Goal: Information Seeking & Learning: Find specific fact

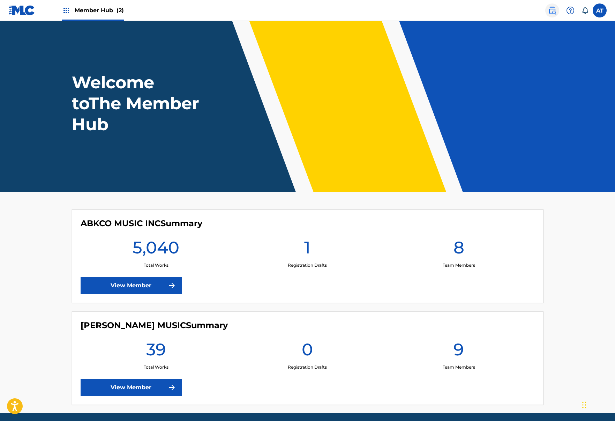
click at [555, 10] on img at bounding box center [552, 10] width 8 height 8
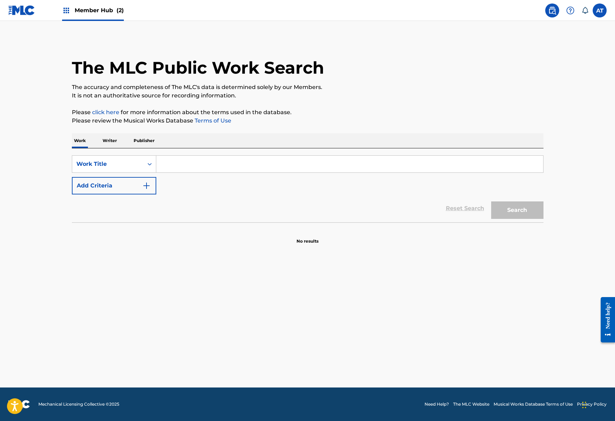
click at [250, 163] on input "Search Form" at bounding box center [349, 164] width 387 height 17
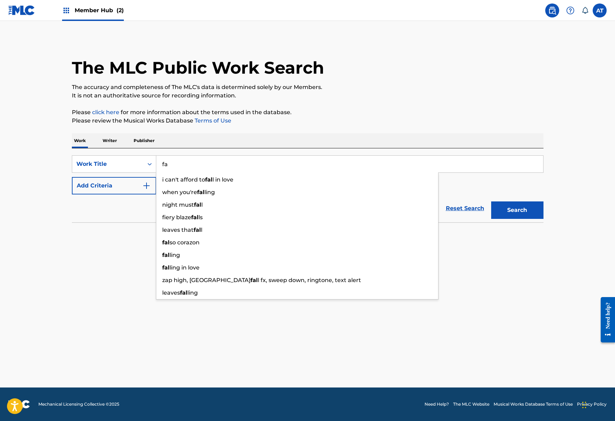
type input "f"
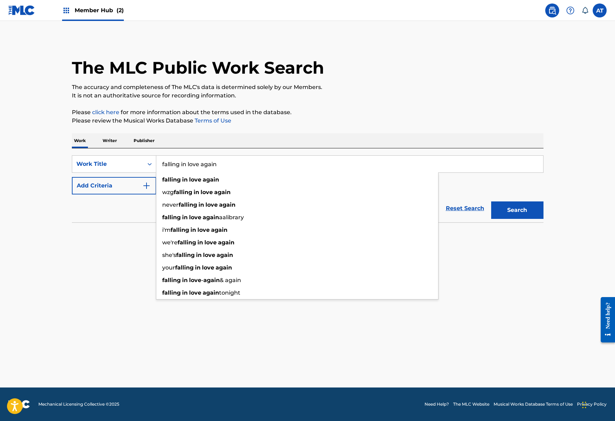
click at [127, 216] on div "Reset Search Search" at bounding box center [308, 208] width 472 height 28
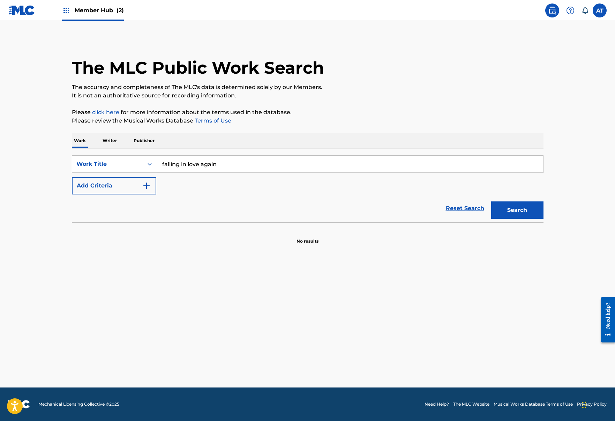
click at [214, 168] on input "falling in love again" at bounding box center [349, 164] width 387 height 17
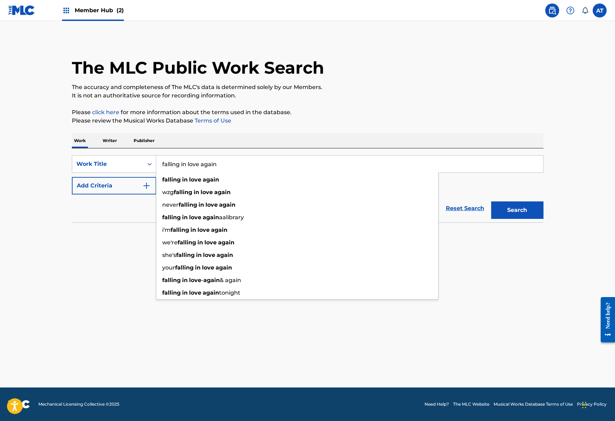
click at [231, 165] on input "falling in love again" at bounding box center [349, 164] width 387 height 17
type input "falling in love again"
click at [523, 190] on div "SearchWithCriteria45bb1eb8-782b-4c51-aa6c-b6f15962b0cd Work Title falling in lo…" at bounding box center [308, 174] width 472 height 39
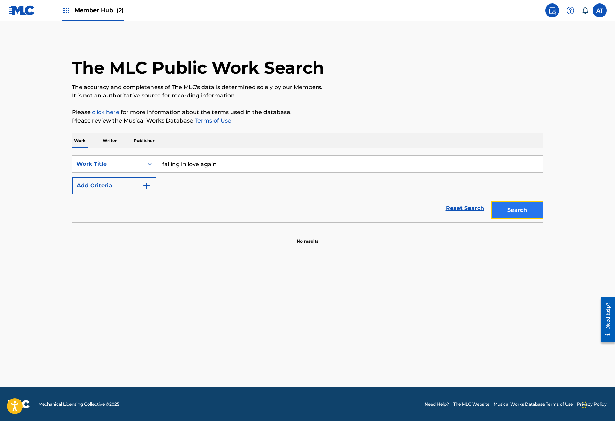
click at [518, 210] on button "Search" at bounding box center [517, 209] width 52 height 17
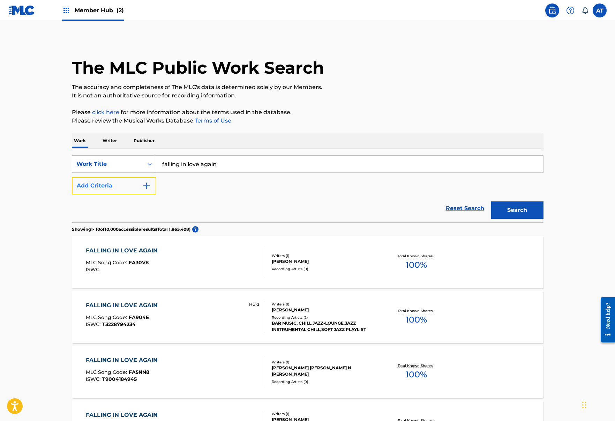
drag, startPoint x: 125, startPoint y: 189, endPoint x: 122, endPoint y: 204, distance: 15.5
click at [125, 189] on button "Add Criteria" at bounding box center [114, 185] width 84 height 17
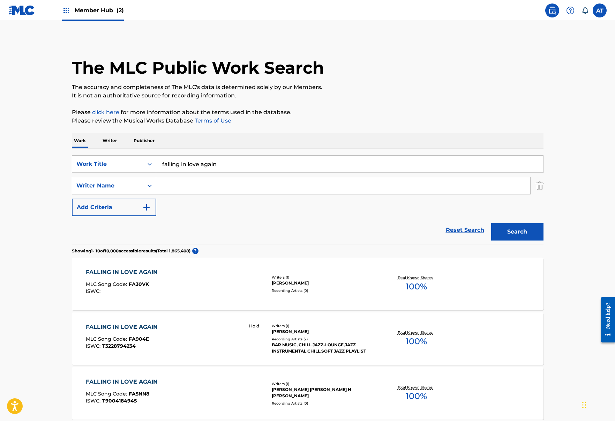
click at [201, 188] on input "Search Form" at bounding box center [343, 185] width 374 height 17
type input "ford"
click at [491, 223] on button "Search" at bounding box center [517, 231] width 52 height 17
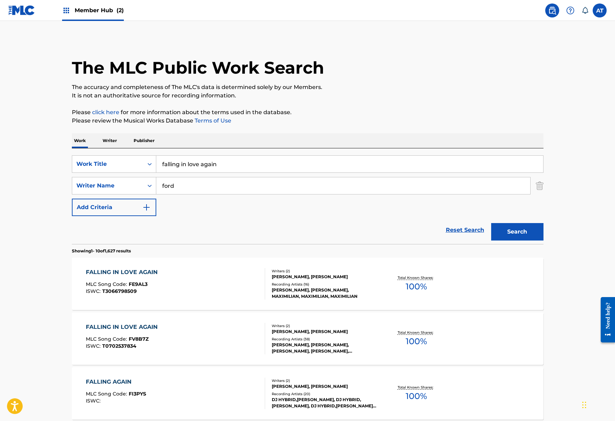
scroll to position [70, 0]
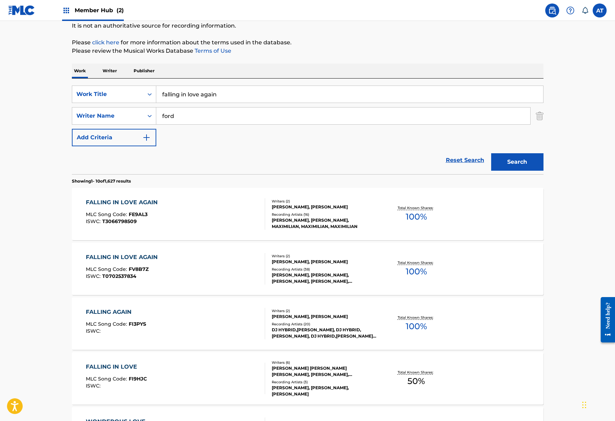
click at [239, 265] on div "FALLING IN LOVE AGAIN MLC Song Code : FV8B7Z ISWC : T0702537834" at bounding box center [175, 268] width 179 height 31
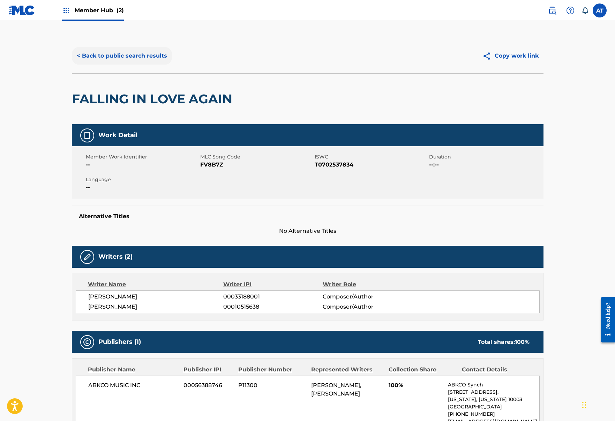
click at [117, 57] on button "< Back to public search results" at bounding box center [122, 55] width 100 height 17
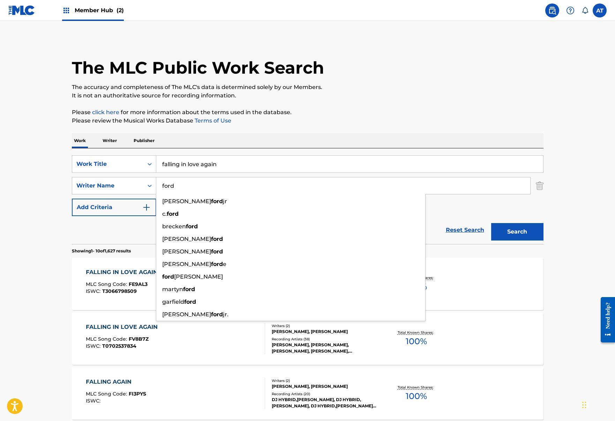
click at [209, 183] on input "ford" at bounding box center [343, 185] width 374 height 17
drag, startPoint x: 198, startPoint y: 186, endPoint x: 141, endPoint y: 184, distance: 57.9
click at [141, 184] on div "SearchWithCriteriafbb2528c-7d75-458d-9316-80901e048ae1 Writer Name ford [PERSON…" at bounding box center [308, 185] width 472 height 17
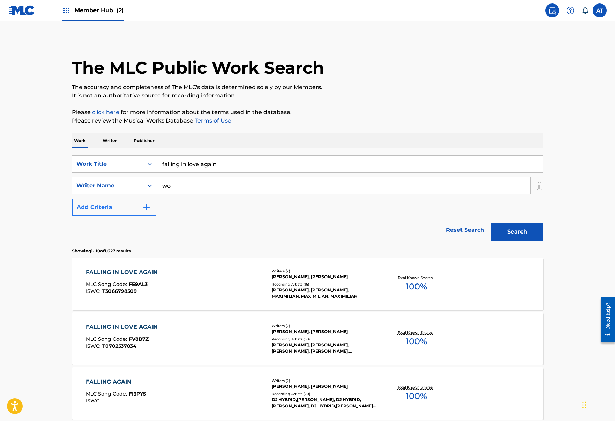
type input "w"
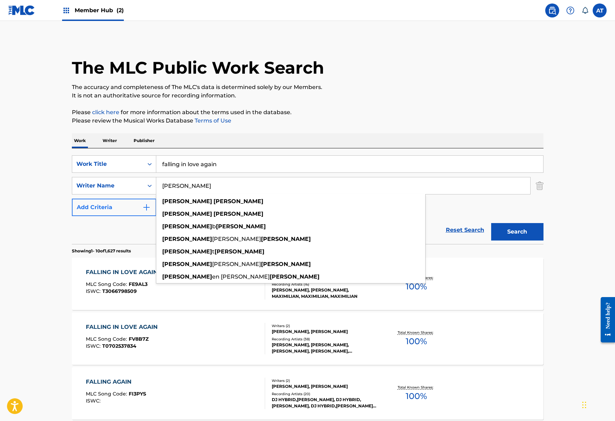
type input "[PERSON_NAME]"
click at [491, 223] on button "Search" at bounding box center [517, 231] width 52 height 17
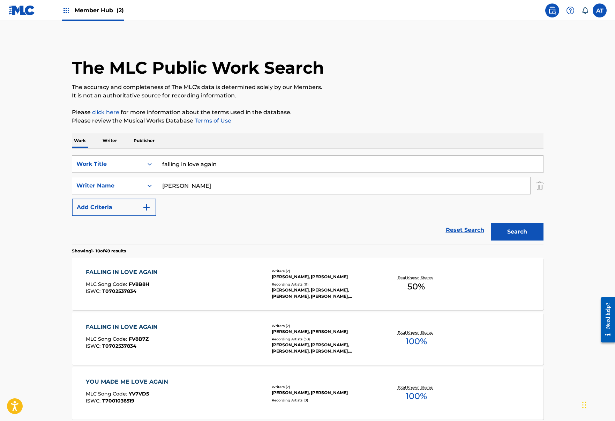
click at [240, 328] on div "FALLING IN LOVE AGAIN MLC Song Code : FV8B7Z ISWC : T0702537834" at bounding box center [175, 338] width 179 height 31
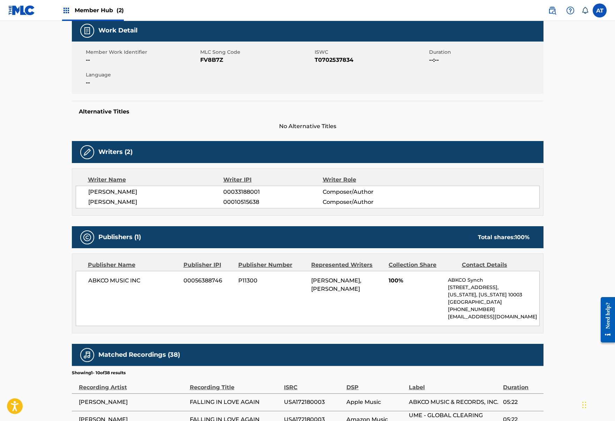
scroll to position [35, 0]
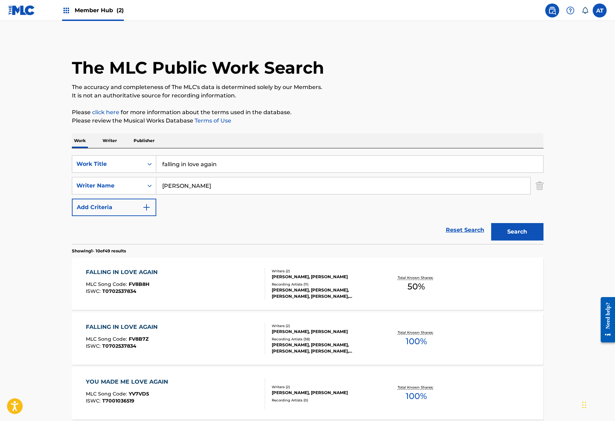
click at [246, 264] on div "FALLING IN LOVE AGAIN MLC Song Code : FV8B8H ISWC : T0702537834 Writers ( 2 ) […" at bounding box center [308, 283] width 472 height 52
click at [235, 324] on div "FALLING IN LOVE AGAIN MLC Song Code : FV8B7Z ISWC : T0702537834" at bounding box center [175, 338] width 179 height 31
click at [216, 265] on div "FALLING IN LOVE AGAIN MLC Song Code : FV8B8H ISWC : T0702537834 Writers ( 2 ) […" at bounding box center [308, 283] width 472 height 52
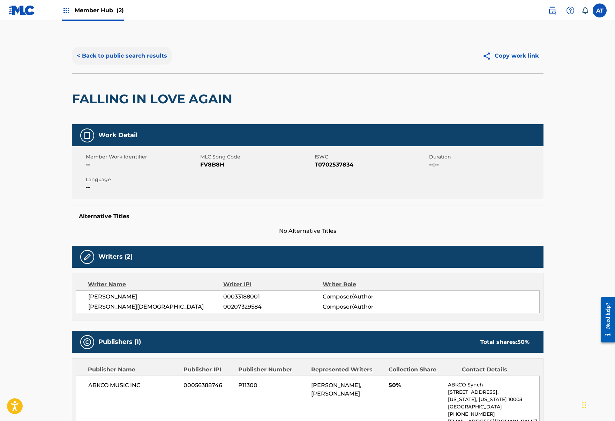
click at [126, 60] on button "< Back to public search results" at bounding box center [122, 55] width 100 height 17
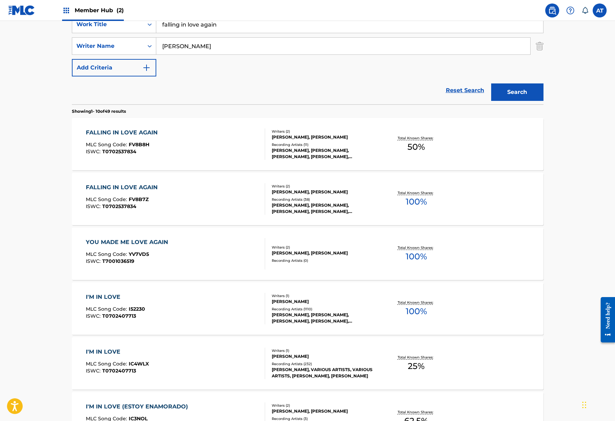
scroll to position [105, 0]
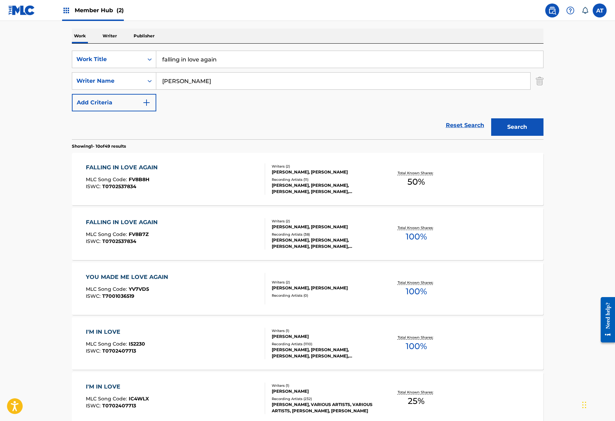
click at [242, 184] on div "FALLING IN LOVE AGAIN MLC Song Code : FV8B8H ISWC : T0702537834" at bounding box center [175, 178] width 179 height 31
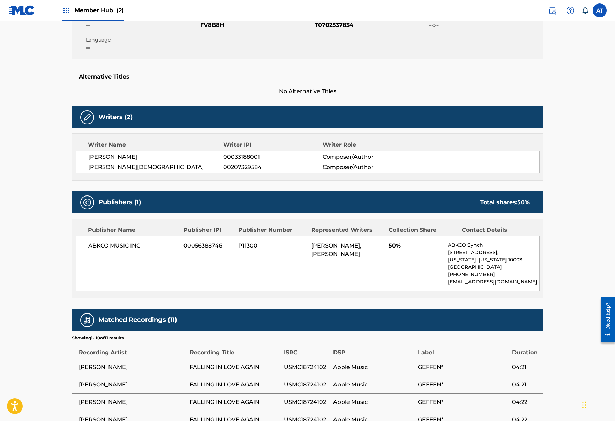
scroll to position [244, 0]
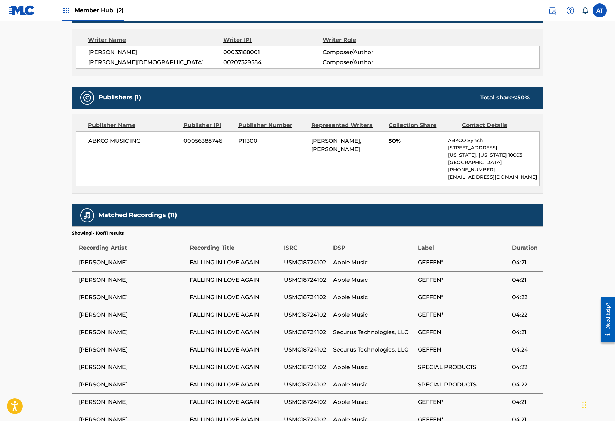
click at [291, 259] on span "USMC18724102" at bounding box center [307, 262] width 46 height 8
copy span "USMC18724102"
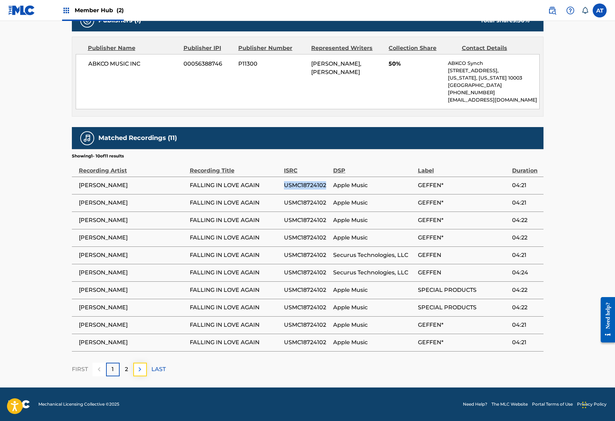
click at [142, 372] on img at bounding box center [140, 369] width 8 height 8
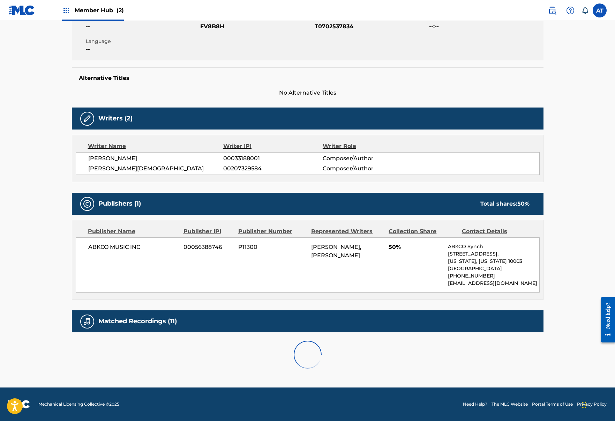
scroll to position [164, 0]
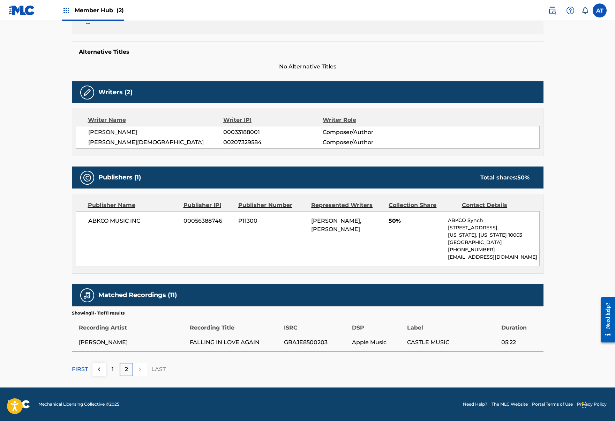
click at [303, 344] on span "GBAJE8500203" at bounding box center [316, 342] width 65 height 8
copy span "GBAJE8500203"
click at [110, 371] on div "1" at bounding box center [113, 369] width 14 height 14
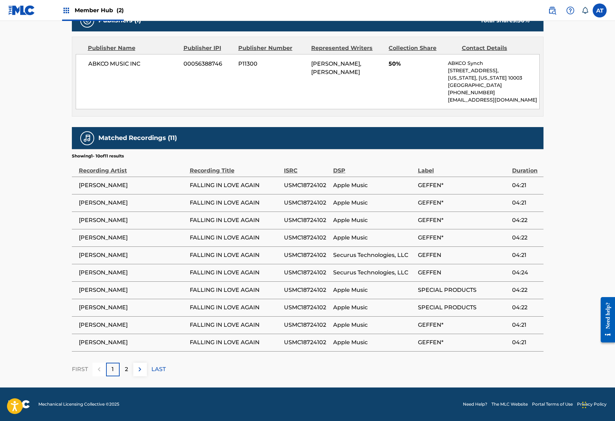
scroll to position [251, 0]
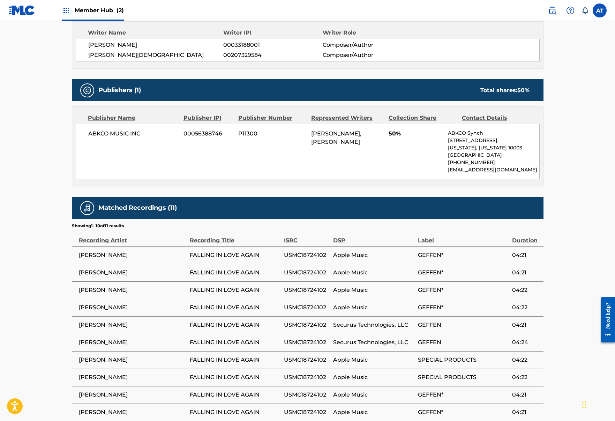
click at [288, 253] on span "USMC18724102" at bounding box center [307, 255] width 46 height 8
copy span "USMC18724102"
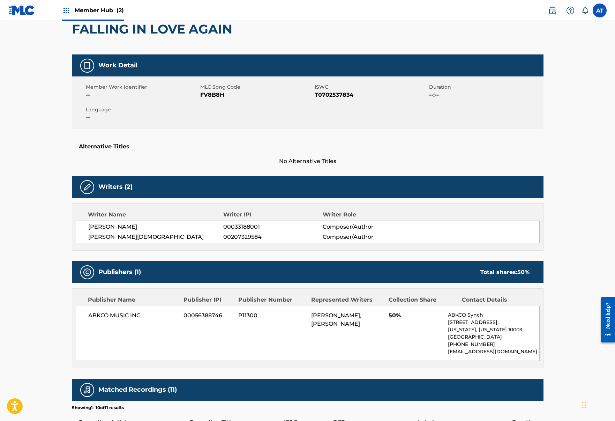
scroll to position [0, 0]
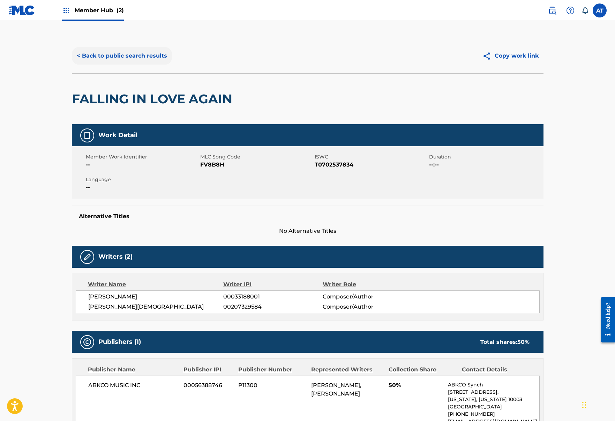
click at [115, 60] on button "< Back to public search results" at bounding box center [122, 55] width 100 height 17
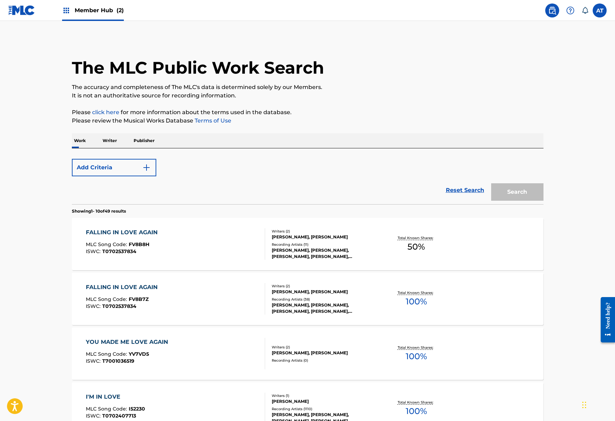
scroll to position [105, 0]
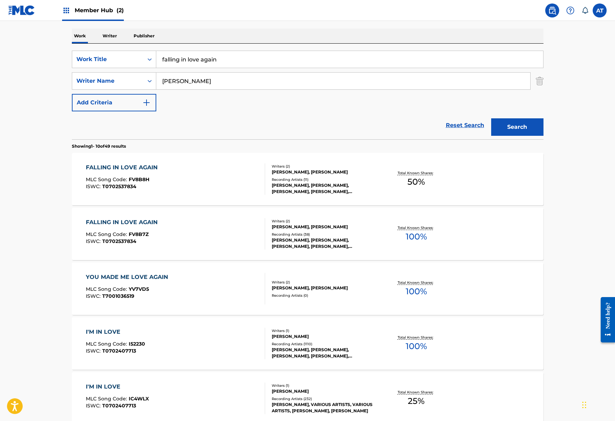
click at [243, 180] on div "FALLING IN LOVE AGAIN MLC Song Code : FV8B8H ISWC : T0702537834" at bounding box center [175, 178] width 179 height 31
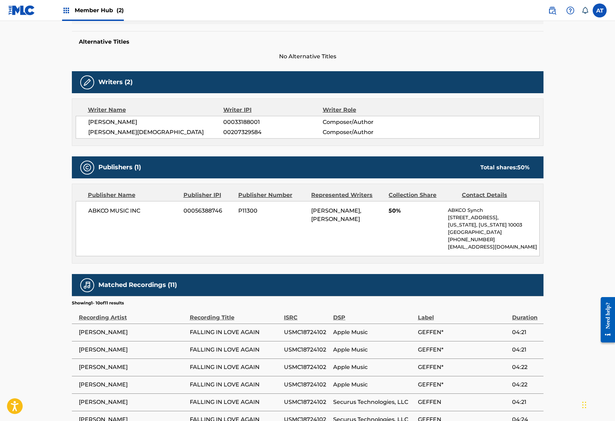
scroll to position [279, 0]
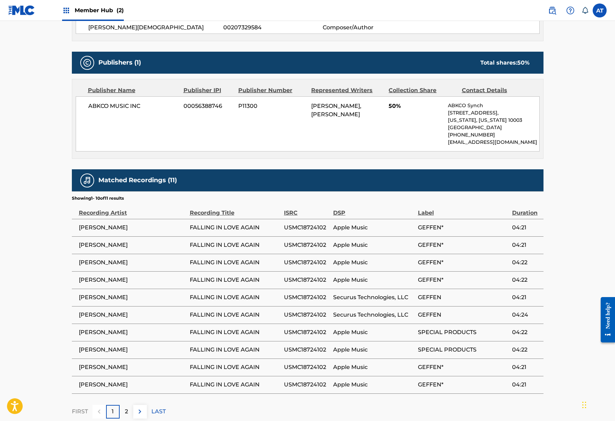
click at [308, 295] on span "USMC18724102" at bounding box center [307, 297] width 46 height 8
copy span "USMC18724102"
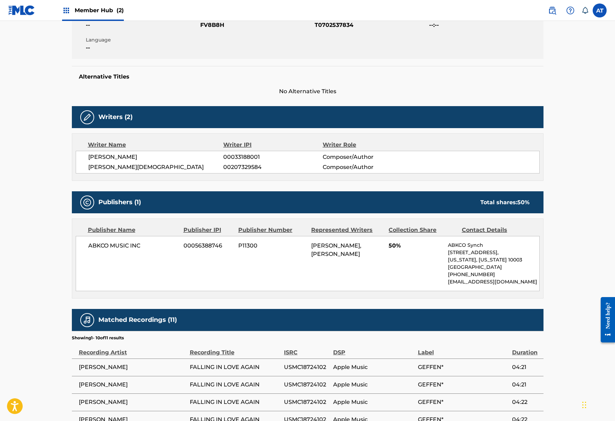
scroll to position [0, 0]
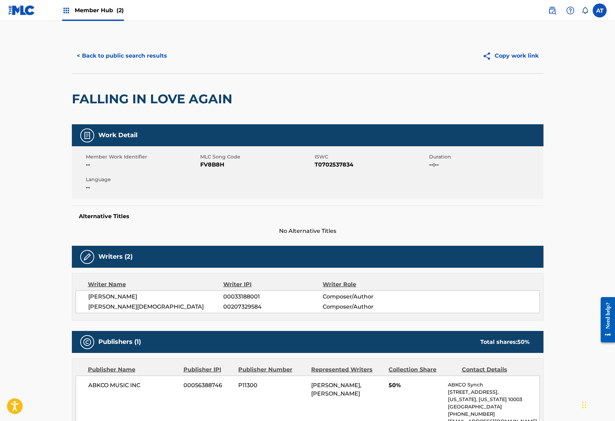
click at [76, 47] on div "< Back to public search results Copy work link" at bounding box center [308, 55] width 472 height 35
click at [82, 51] on button "< Back to public search results" at bounding box center [122, 55] width 100 height 17
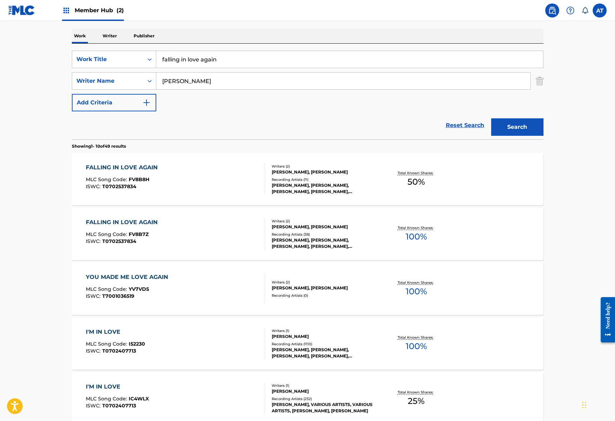
click at [220, 181] on div "FALLING IN LOVE AGAIN MLC Song Code : FV8B8H ISWC : T0702537834" at bounding box center [175, 178] width 179 height 31
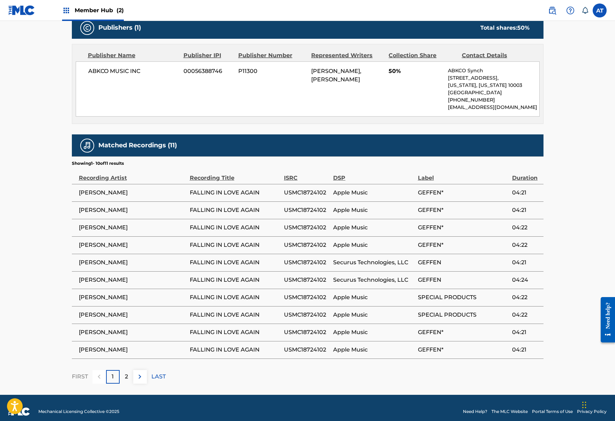
scroll to position [321, 0]
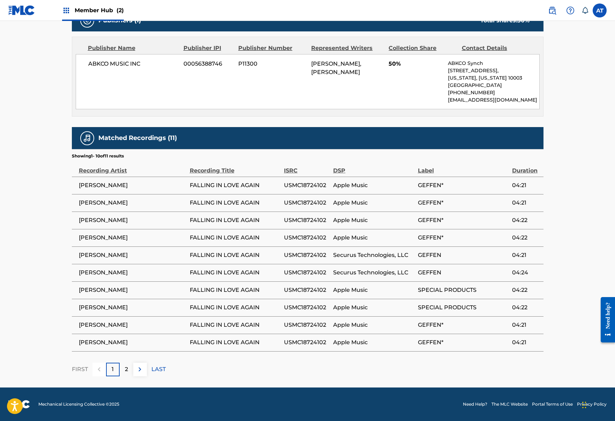
scroll to position [105, 0]
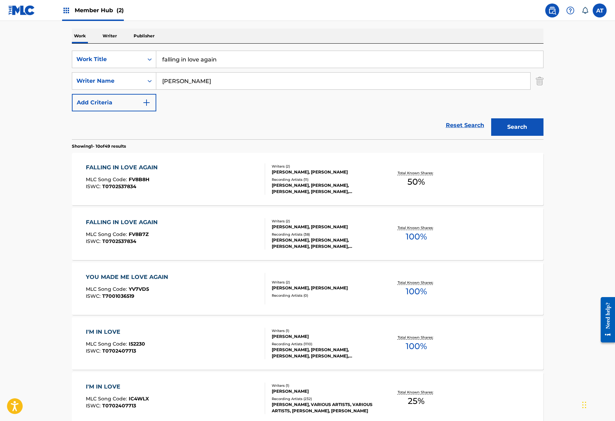
click at [288, 221] on div "Writers ( 2 )" at bounding box center [324, 220] width 105 height 5
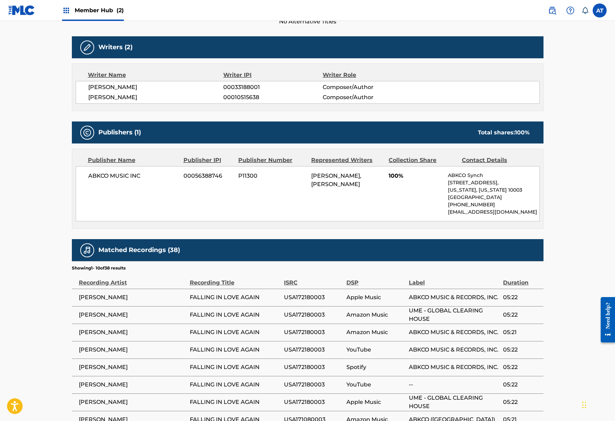
scroll to position [321, 0]
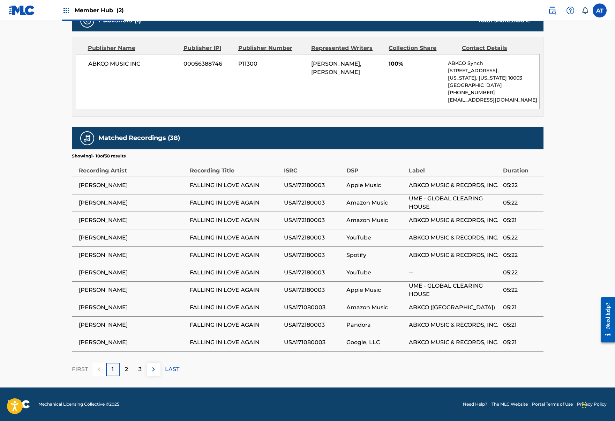
click at [317, 256] on span "USA172180003" at bounding box center [313, 255] width 59 height 8
copy span "USA172180003"
drag, startPoint x: 223, startPoint y: 221, endPoint x: 230, endPoint y: 223, distance: 7.2
click at [223, 221] on span "FALLING IN LOVE AGAIN" at bounding box center [235, 220] width 91 height 8
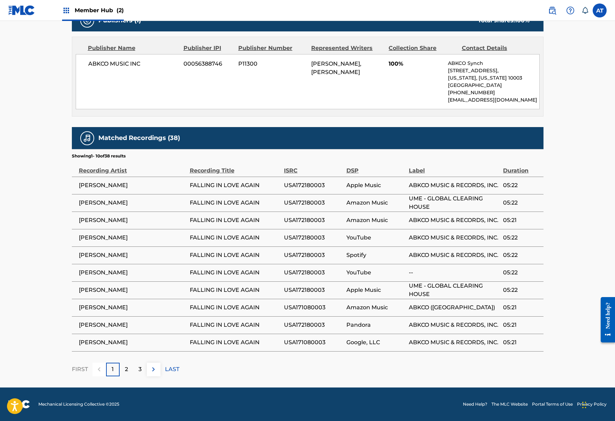
click at [313, 236] on span "USA172180003" at bounding box center [313, 237] width 59 height 8
copy span "USA172180003"
click at [121, 370] on div "2" at bounding box center [127, 369] width 14 height 14
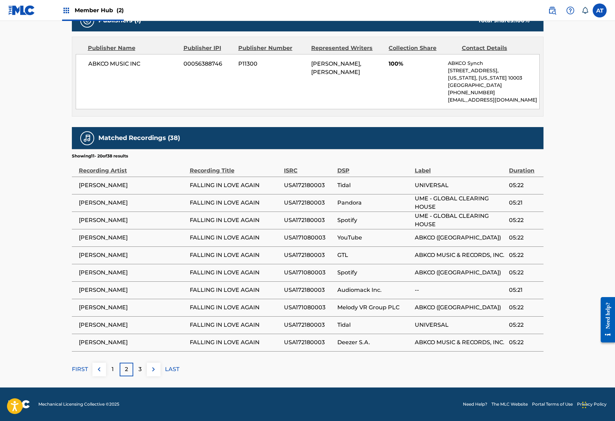
click at [390, 206] on span "Pandora" at bounding box center [374, 202] width 74 height 8
click at [303, 182] on span "USA172180003" at bounding box center [309, 185] width 50 height 8
copy span "USA172180003"
click at [313, 236] on span "USA171080003" at bounding box center [309, 237] width 50 height 8
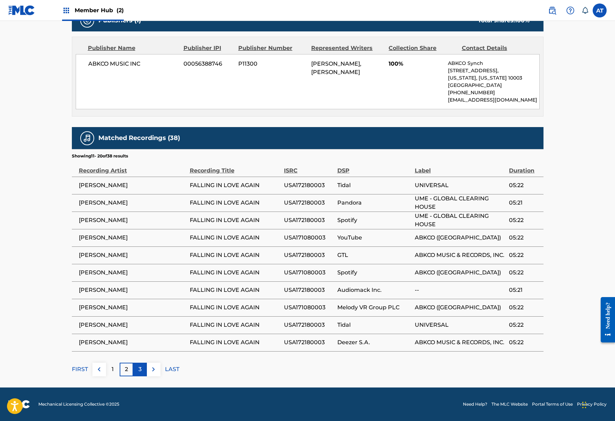
click at [134, 365] on div "3" at bounding box center [140, 369] width 14 height 14
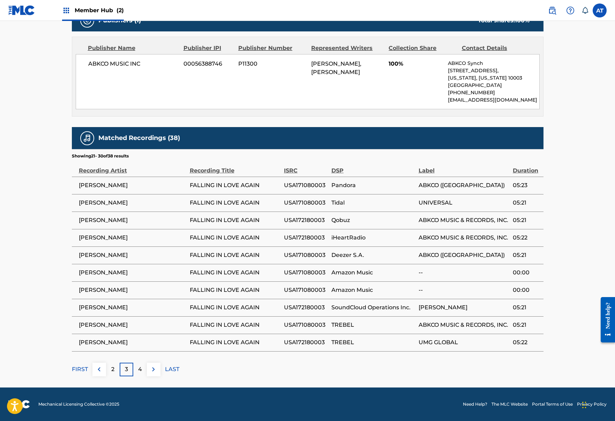
click at [319, 190] on td "USA171080003" at bounding box center [307, 184] width 47 height 17
click at [316, 189] on span "USA171080003" at bounding box center [306, 185] width 44 height 8
copy span "USA171080003"
click at [285, 204] on span "USA171080003" at bounding box center [306, 202] width 44 height 8
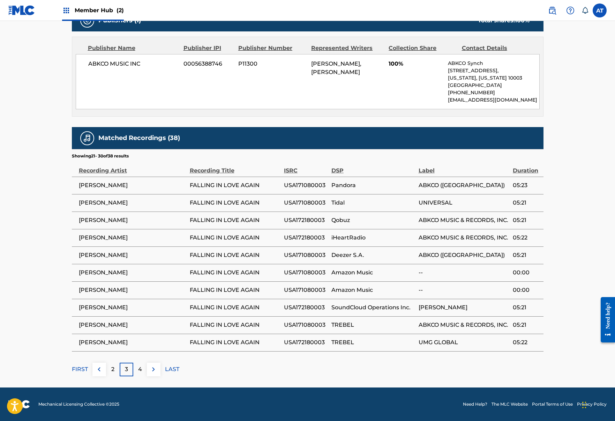
click at [308, 187] on span "USA171080003" at bounding box center [306, 185] width 44 height 8
copy span "USA171080003"
click at [315, 206] on span "USA171080003" at bounding box center [306, 202] width 44 height 8
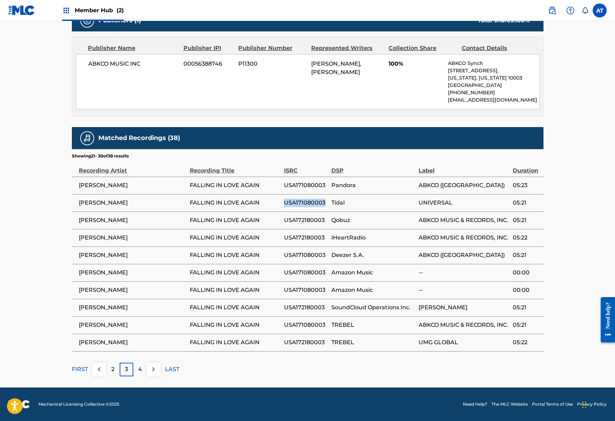
copy span "USA171080003"
click at [310, 224] on span "USA172180003" at bounding box center [306, 220] width 44 height 8
click at [303, 296] on td "USA171080003" at bounding box center [307, 289] width 47 height 17
click at [306, 303] on span "USA172180003" at bounding box center [306, 307] width 44 height 8
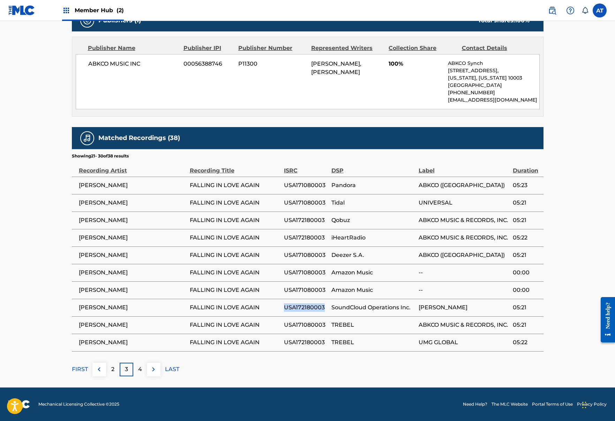
click at [306, 303] on span "USA172180003" at bounding box center [306, 307] width 44 height 8
click at [111, 364] on div "2" at bounding box center [113, 369] width 14 height 14
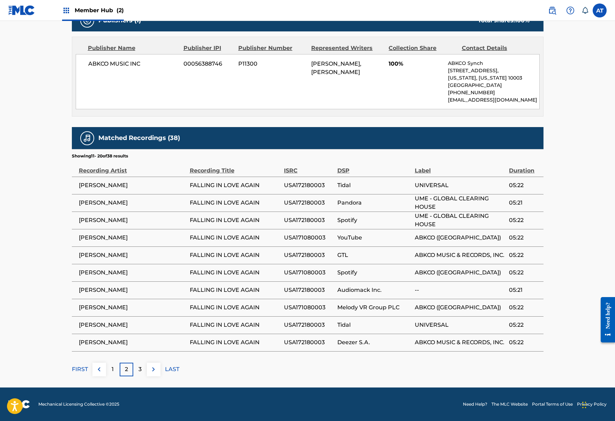
click at [345, 179] on td "Tidal" at bounding box center [375, 184] width 77 height 17
click at [287, 183] on span "USA172180003" at bounding box center [309, 185] width 50 height 8
click at [432, 184] on span "UNIVERSAL" at bounding box center [460, 185] width 91 height 8
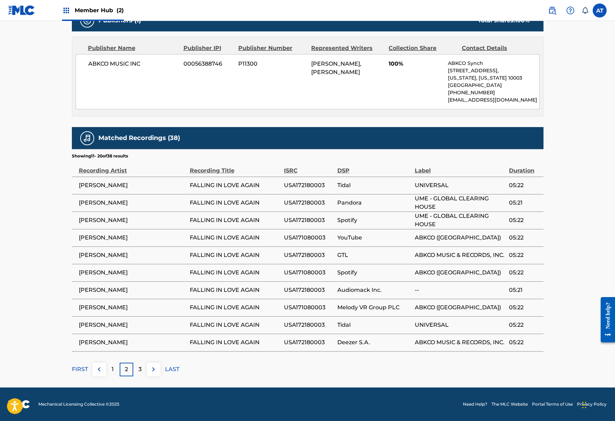
click at [316, 181] on span "USA172180003" at bounding box center [309, 185] width 50 height 8
click at [316, 182] on span "USA172180003" at bounding box center [309, 185] width 50 height 8
click at [316, 192] on td "USA172180003" at bounding box center [310, 184] width 53 height 17
drag, startPoint x: 294, startPoint y: 183, endPoint x: 303, endPoint y: 202, distance: 20.6
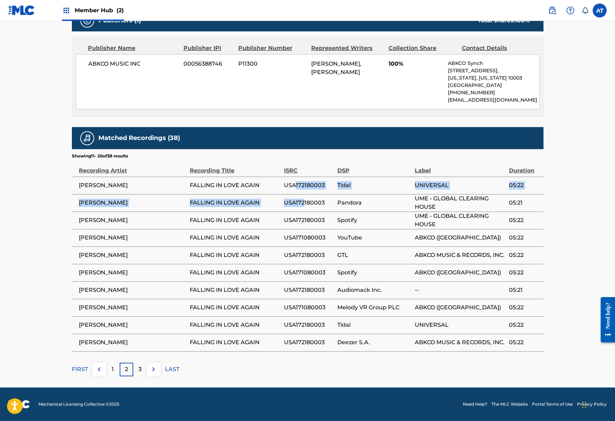
click at [303, 202] on tbody "[PERSON_NAME] FALLING IN LOVE AGAIN USA172180003 Tidal UNIVERSAL 05:22 [PERSON_…" at bounding box center [308, 263] width 472 height 174
click at [350, 188] on span "Tidal" at bounding box center [374, 185] width 74 height 8
click at [304, 344] on span "USA172180003" at bounding box center [309, 342] width 50 height 8
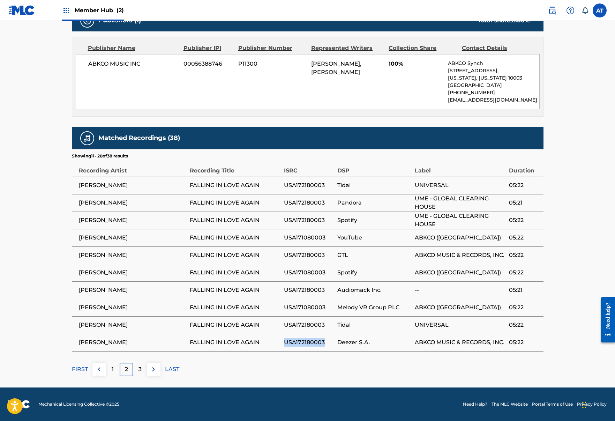
click at [304, 344] on span "USA172180003" at bounding box center [309, 342] width 50 height 8
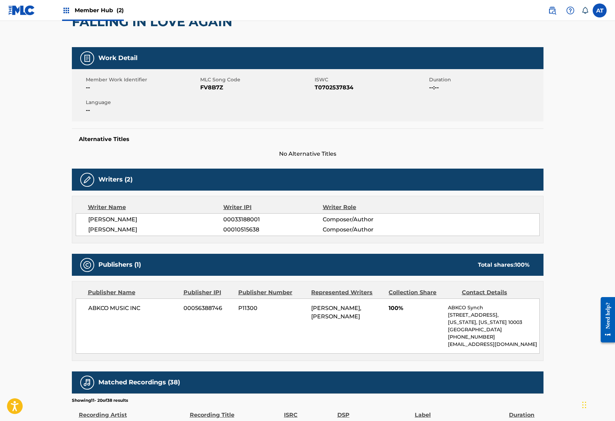
scroll to position [182, 0]
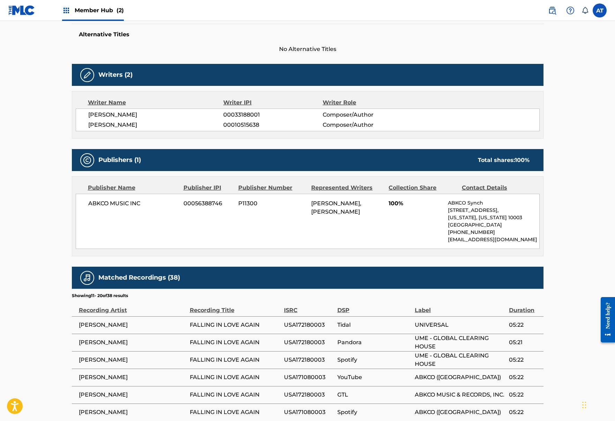
click at [338, 203] on span "[PERSON_NAME], [PERSON_NAME]" at bounding box center [336, 207] width 50 height 15
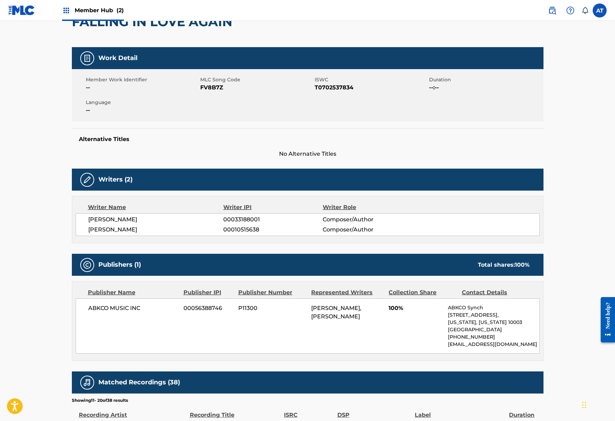
scroll to position [0, 0]
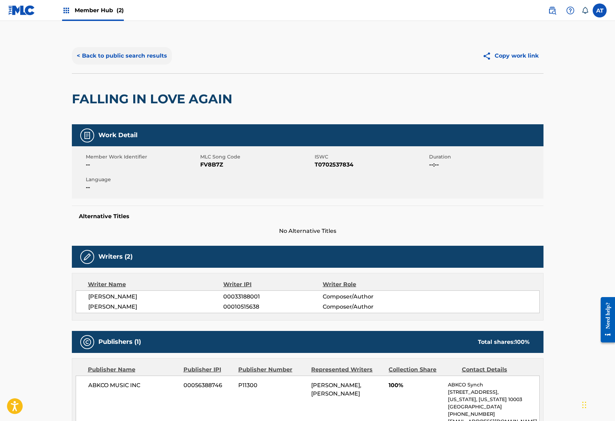
click at [82, 51] on button "< Back to public search results" at bounding box center [122, 55] width 100 height 17
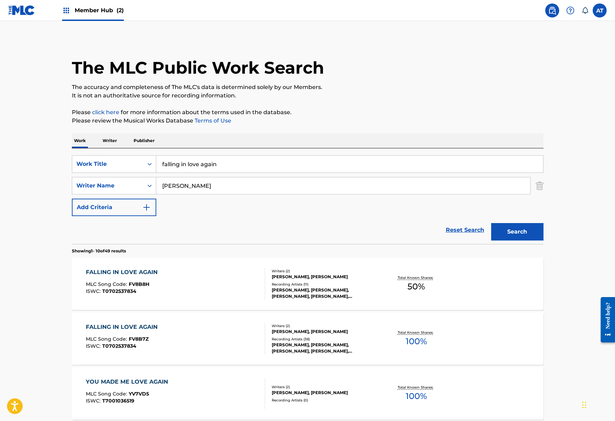
scroll to position [105, 0]
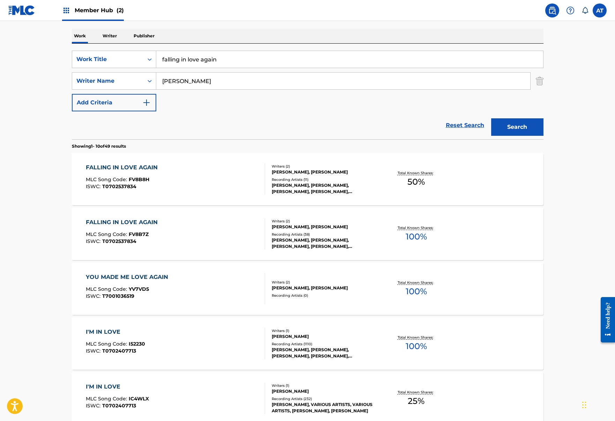
click at [242, 181] on div "FALLING IN LOVE AGAIN MLC Song Code : FV8B8H ISWC : T0702537834" at bounding box center [175, 178] width 179 height 31
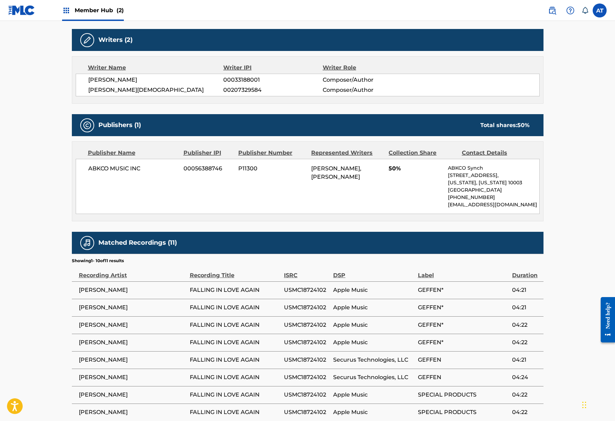
scroll to position [321, 0]
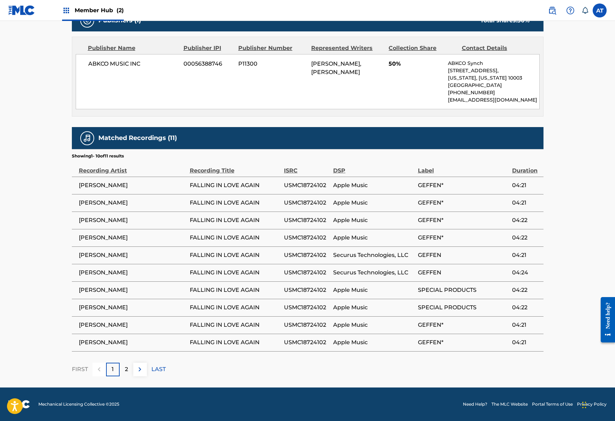
click at [318, 205] on span "USMC18724102" at bounding box center [307, 202] width 46 height 8
click at [319, 191] on td "USMC18724102" at bounding box center [308, 184] width 49 height 17
click at [319, 192] on td "USMC18724102" at bounding box center [308, 184] width 49 height 17
click at [317, 184] on span "USMC18724102" at bounding box center [307, 185] width 46 height 8
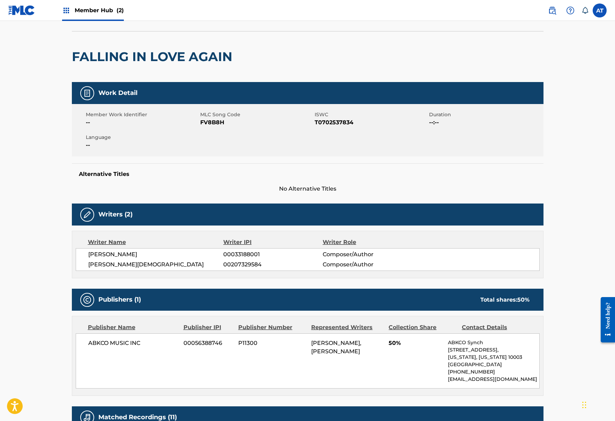
scroll to position [0, 0]
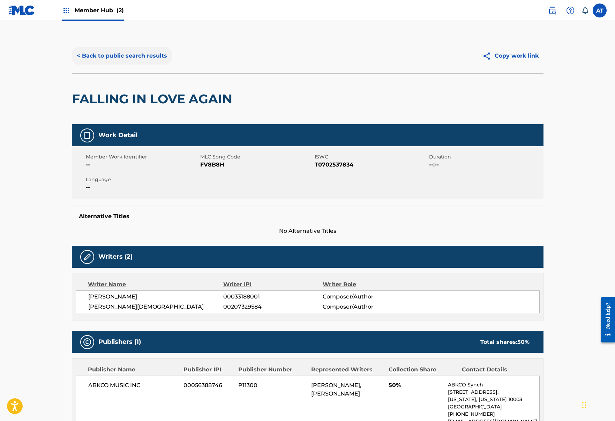
click at [147, 63] on button "< Back to public search results" at bounding box center [122, 55] width 100 height 17
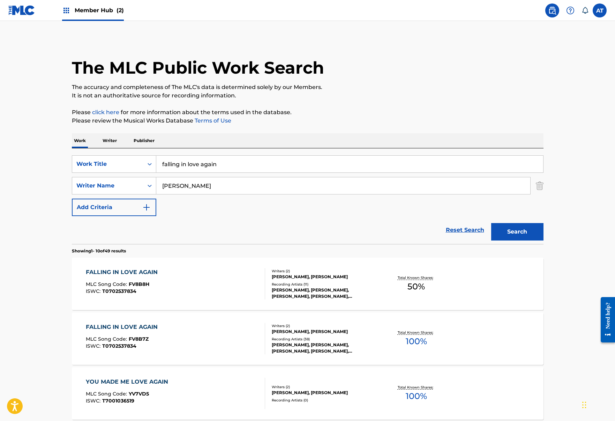
scroll to position [105, 0]
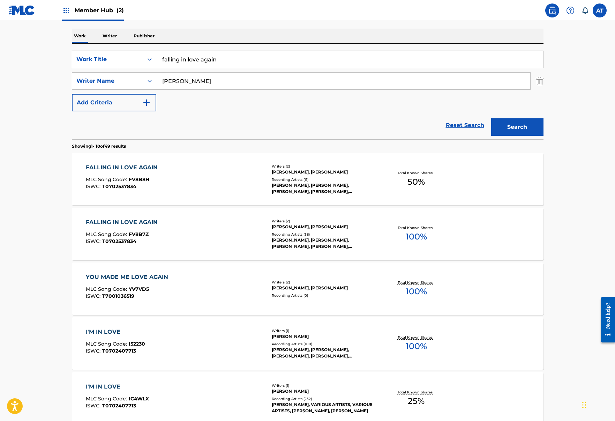
click at [233, 167] on div "FALLING IN LOVE AGAIN MLC Song Code : FV8B8H ISWC : T0702537834" at bounding box center [175, 178] width 179 height 31
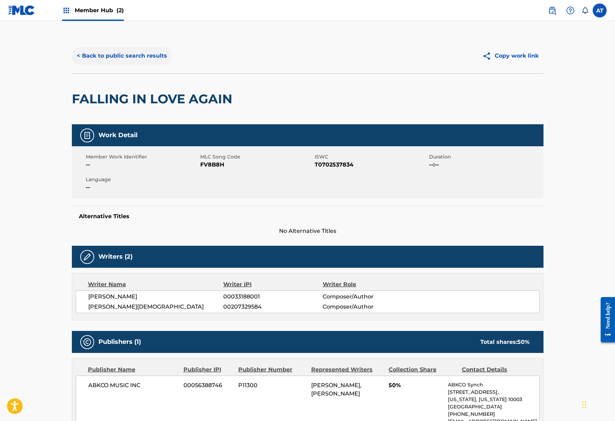
click at [87, 55] on button "< Back to public search results" at bounding box center [122, 55] width 100 height 17
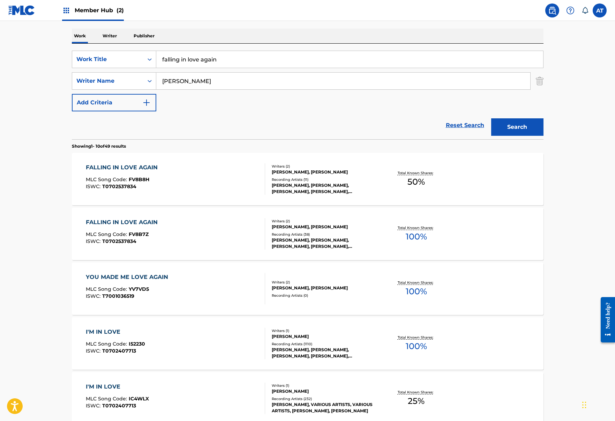
click at [227, 231] on div "FALLING IN LOVE AGAIN MLC Song Code : FV8B7Z ISWC : T0702537834" at bounding box center [175, 233] width 179 height 31
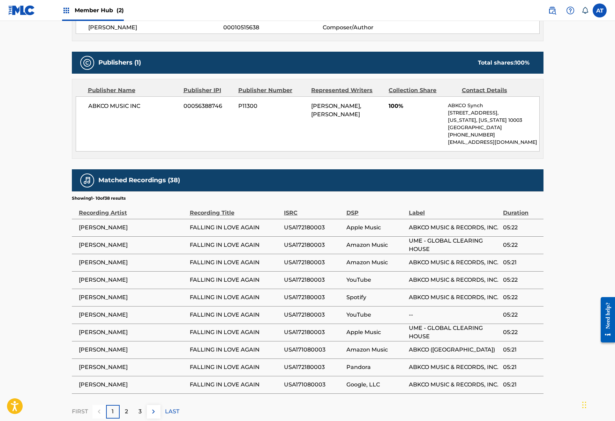
scroll to position [321, 0]
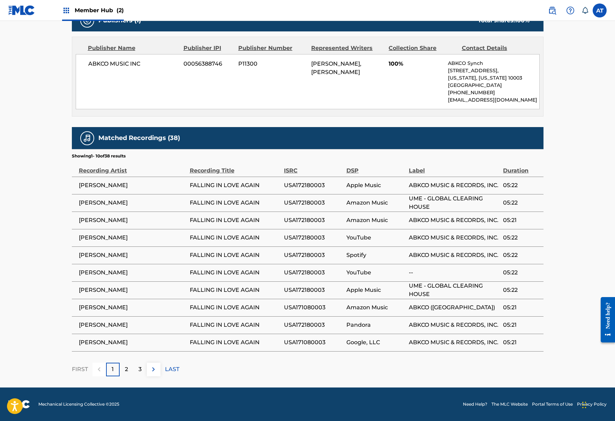
click at [310, 235] on span "USA172180003" at bounding box center [313, 237] width 59 height 8
click at [319, 264] on td "USA172180003" at bounding box center [315, 272] width 62 height 17
click at [126, 370] on p "2" at bounding box center [126, 369] width 3 height 8
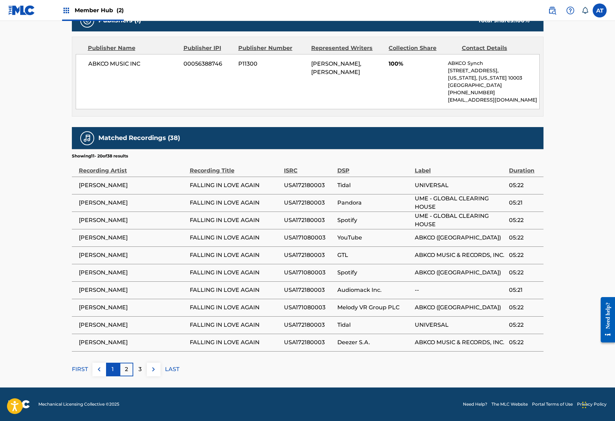
click at [112, 370] on p "1" at bounding box center [113, 369] width 2 height 8
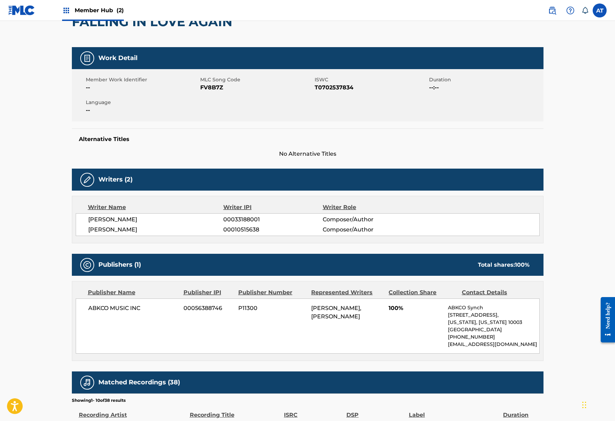
scroll to position [0, 0]
